Goal: Task Accomplishment & Management: Manage account settings

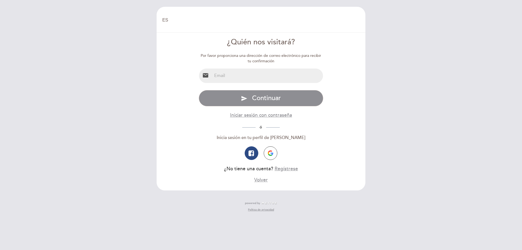
select select "es"
click at [235, 75] on input "email" at bounding box center [267, 76] width 111 height 14
type input "[EMAIL_ADDRESS][DOMAIN_NAME]"
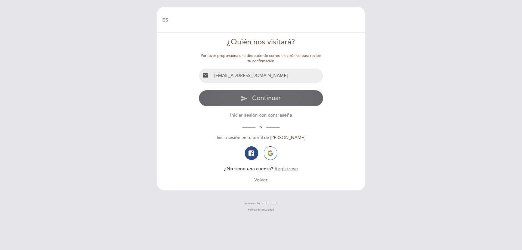
click at [261, 95] on span "Continuar" at bounding box center [266, 98] width 29 height 8
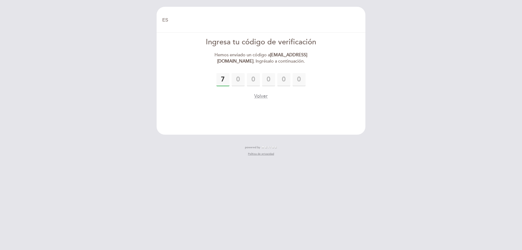
type input "7"
type input "3"
type input "9"
type input "0"
type input "4"
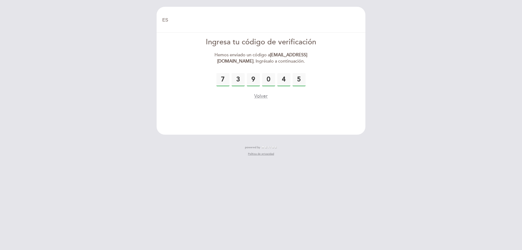
type input "5"
